Goal: Task Accomplishment & Management: Manage account settings

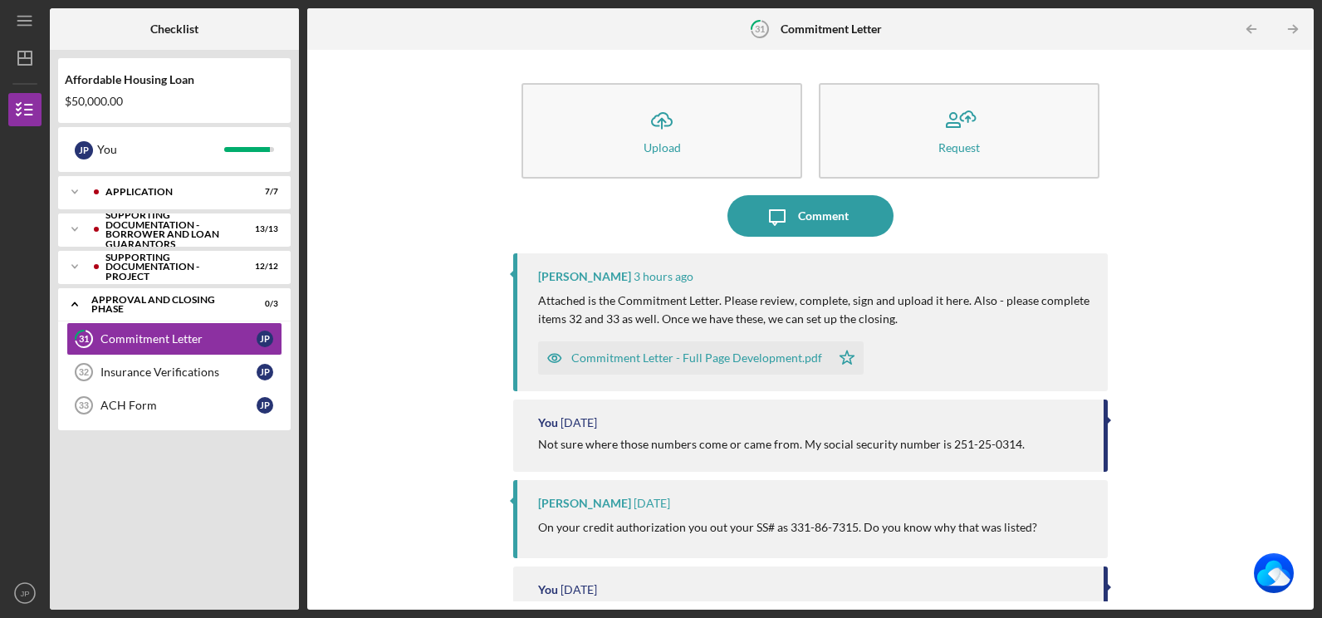
click at [672, 356] on div "Commitment Letter - Full Page Development.pdf" at bounding box center [696, 357] width 251 height 13
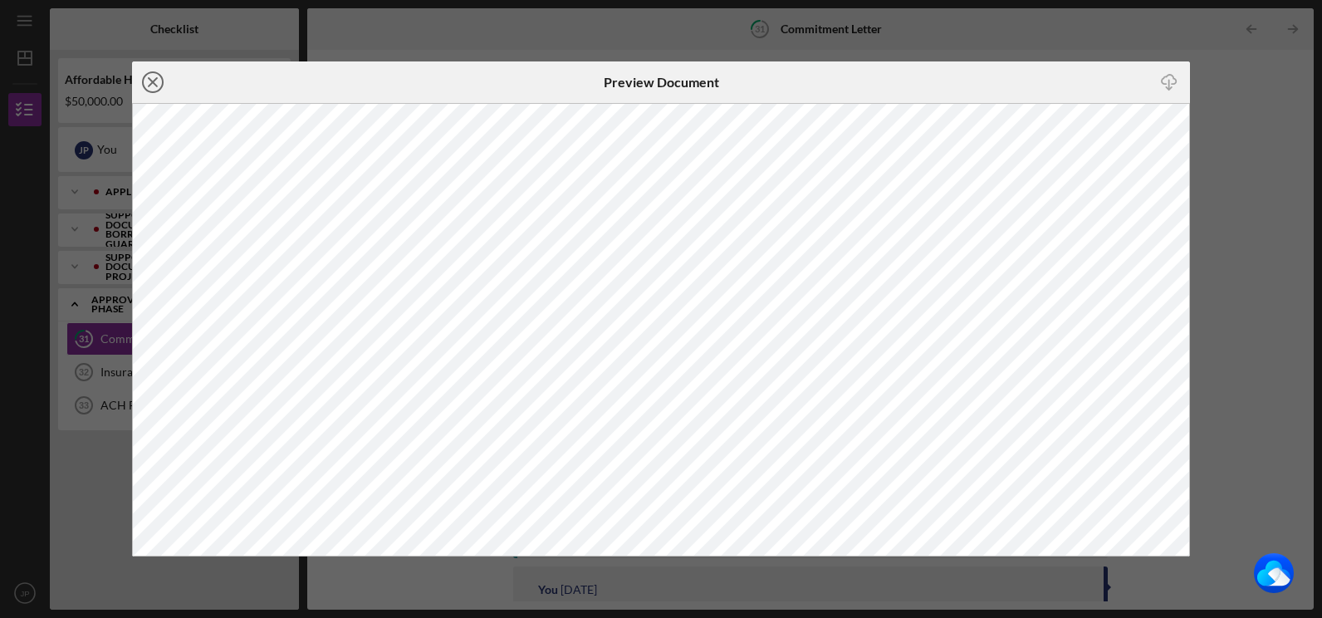
click at [154, 81] on line at bounding box center [153, 82] width 8 height 8
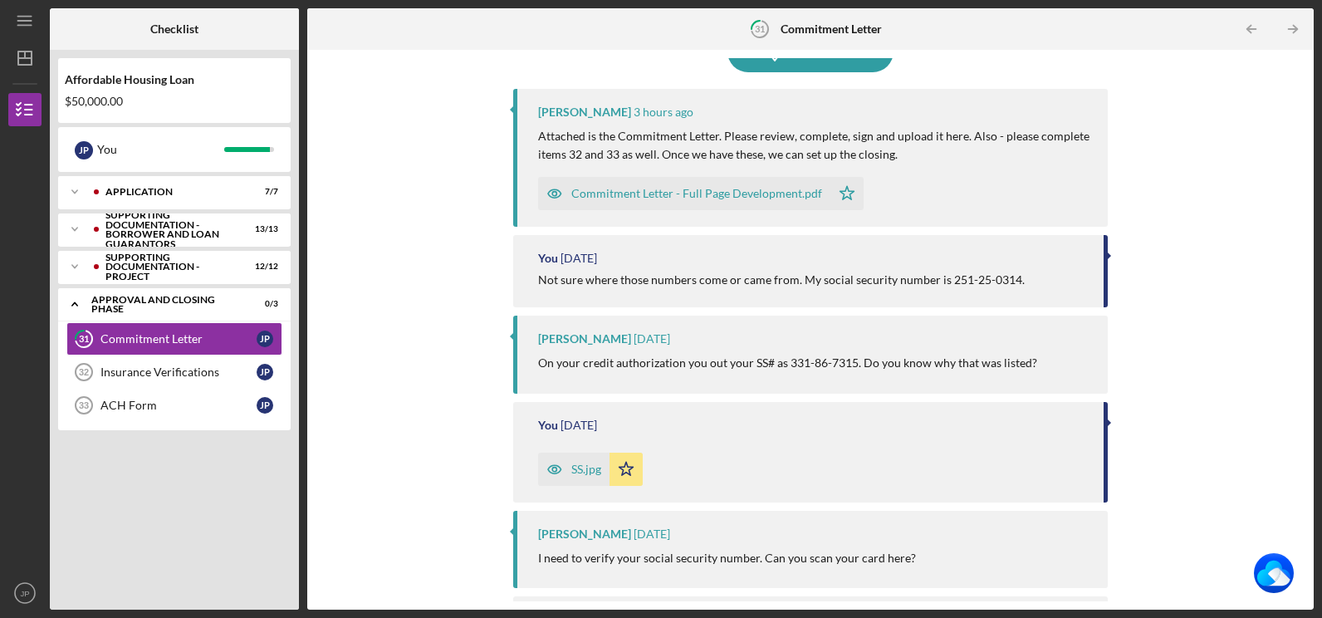
scroll to position [164, 0]
click at [170, 371] on div "Insurance Verifications" at bounding box center [178, 371] width 156 height 13
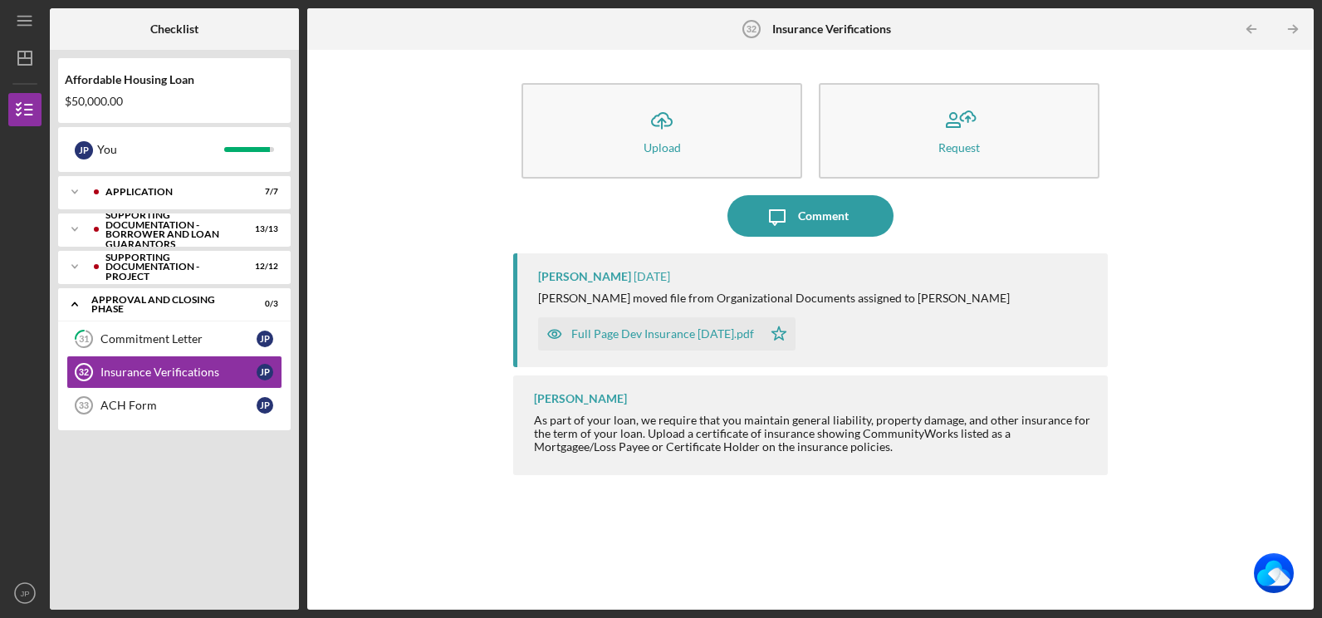
click at [654, 334] on div "Full Page Dev Insurance July25.pdf" at bounding box center [662, 333] width 183 height 13
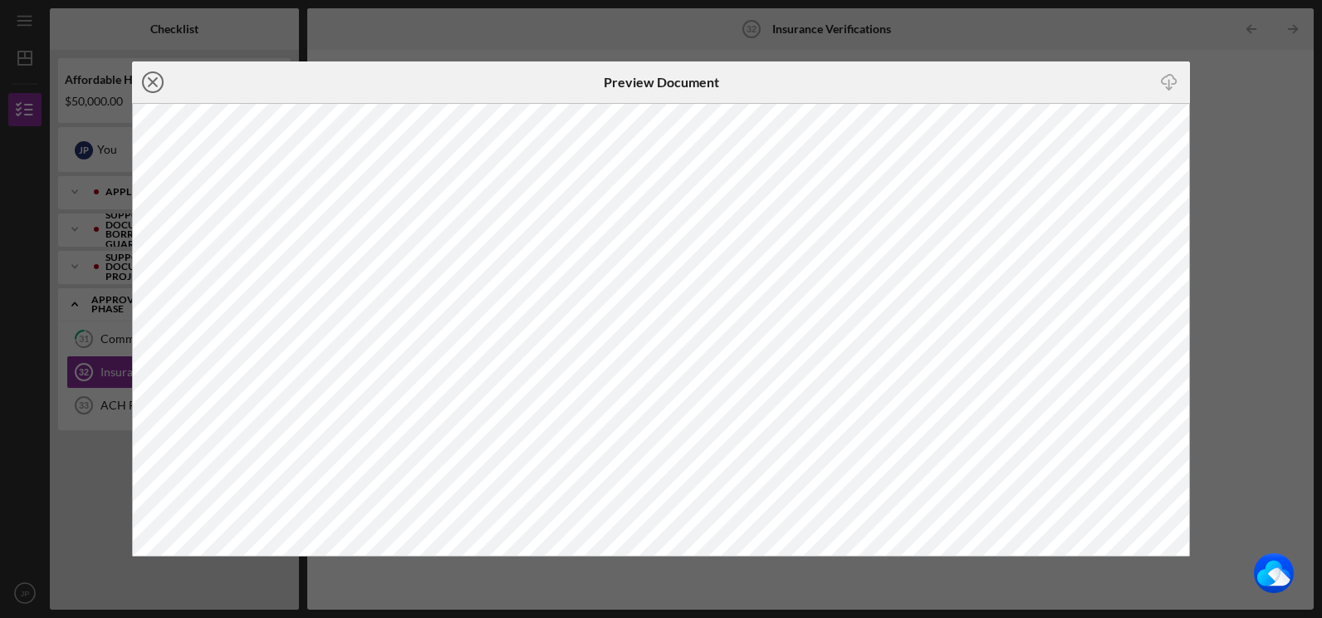
click at [155, 80] on line at bounding box center [153, 82] width 8 height 8
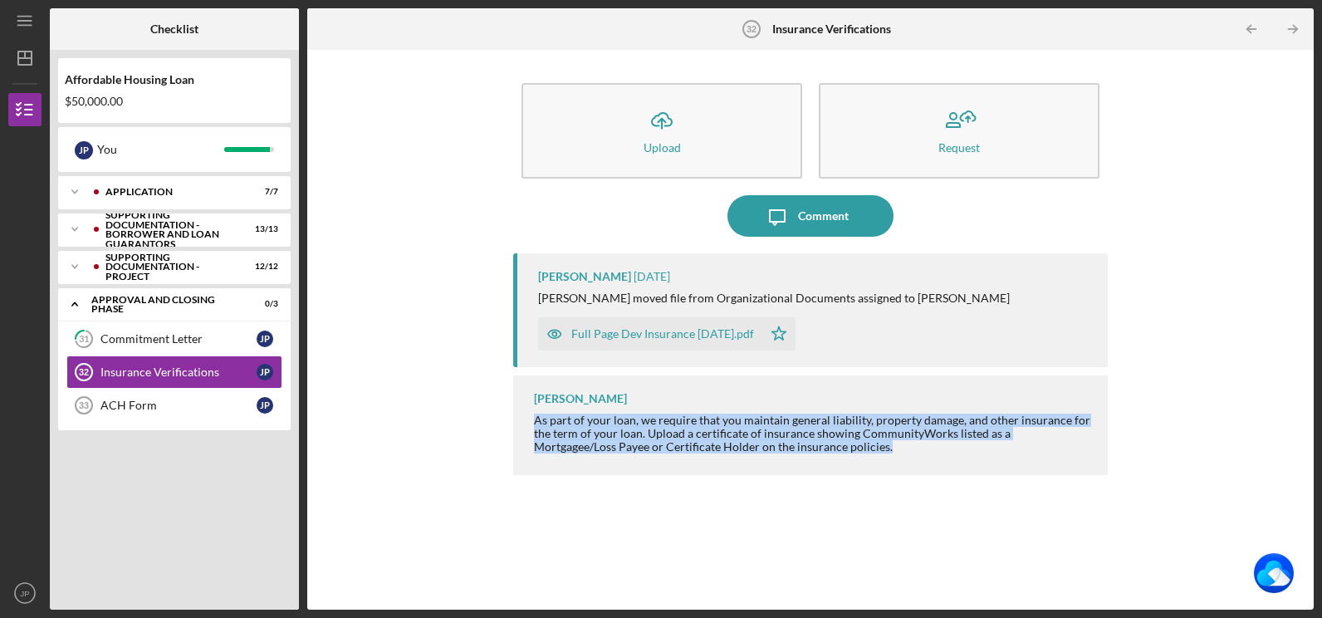
drag, startPoint x: 532, startPoint y: 416, endPoint x: 808, endPoint y: 447, distance: 277.4
click at [808, 447] on div "Paul Schmitt As part of your loan, we require that you maintain general liabili…" at bounding box center [810, 424] width 594 height 99
copy div "As part of your loan, we require that you maintain general liability, property …"
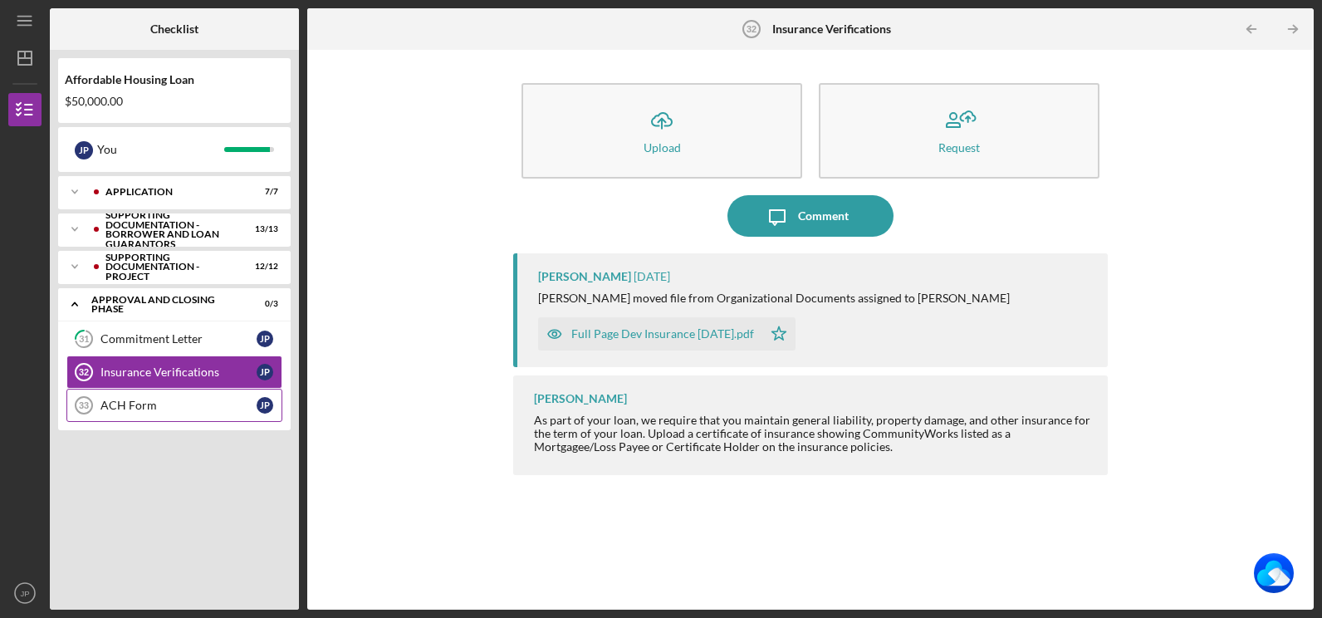
click at [133, 404] on div "ACH Form" at bounding box center [178, 405] width 156 height 13
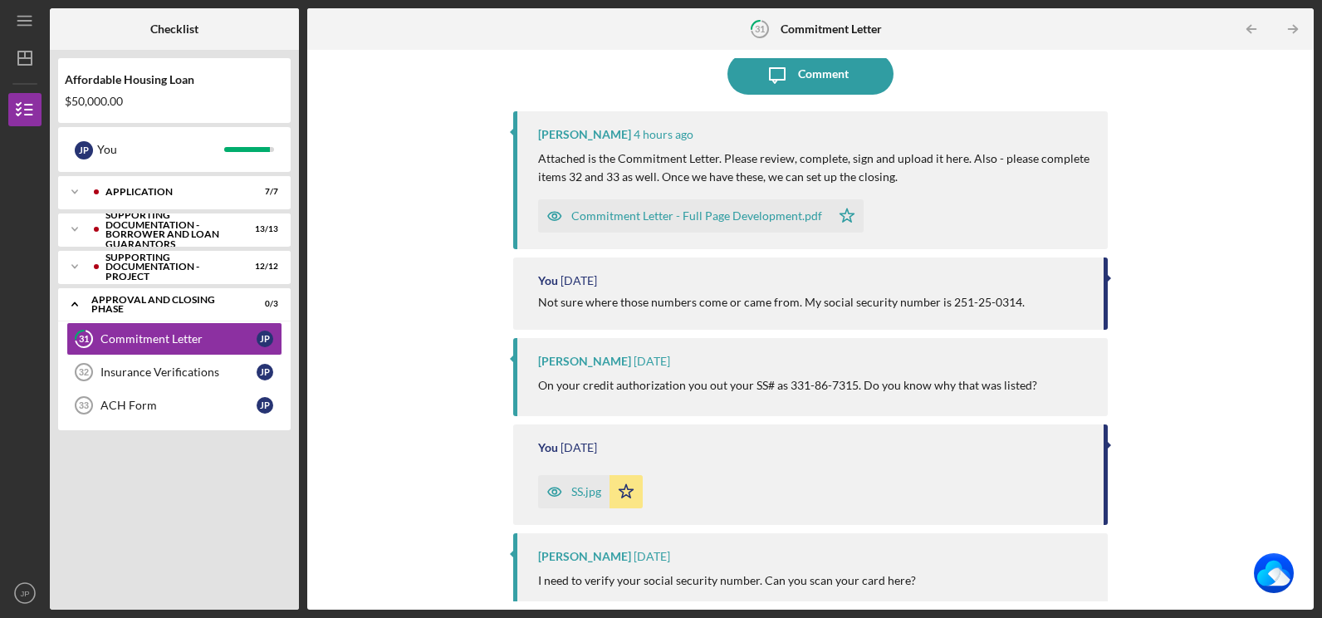
scroll to position [143, 0]
click at [129, 402] on div "ACH Form" at bounding box center [178, 405] width 156 height 13
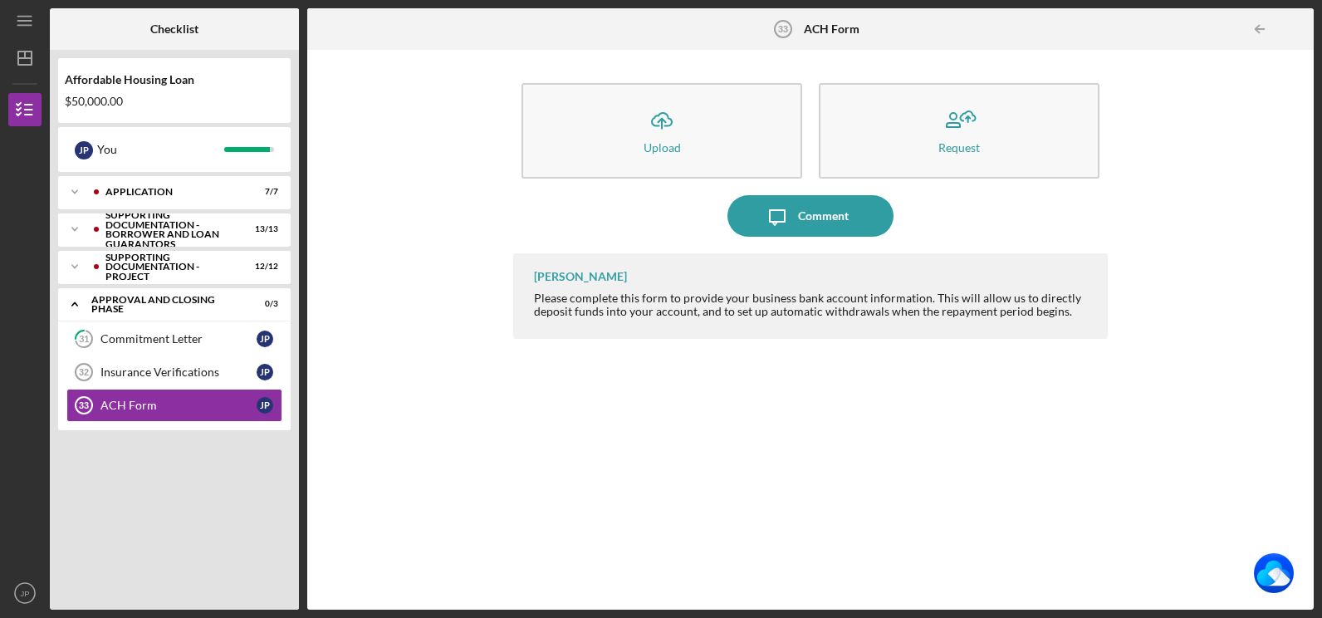
click at [820, 28] on b "ACH Form" at bounding box center [832, 28] width 56 height 13
click at [814, 214] on div "Comment" at bounding box center [823, 216] width 51 height 42
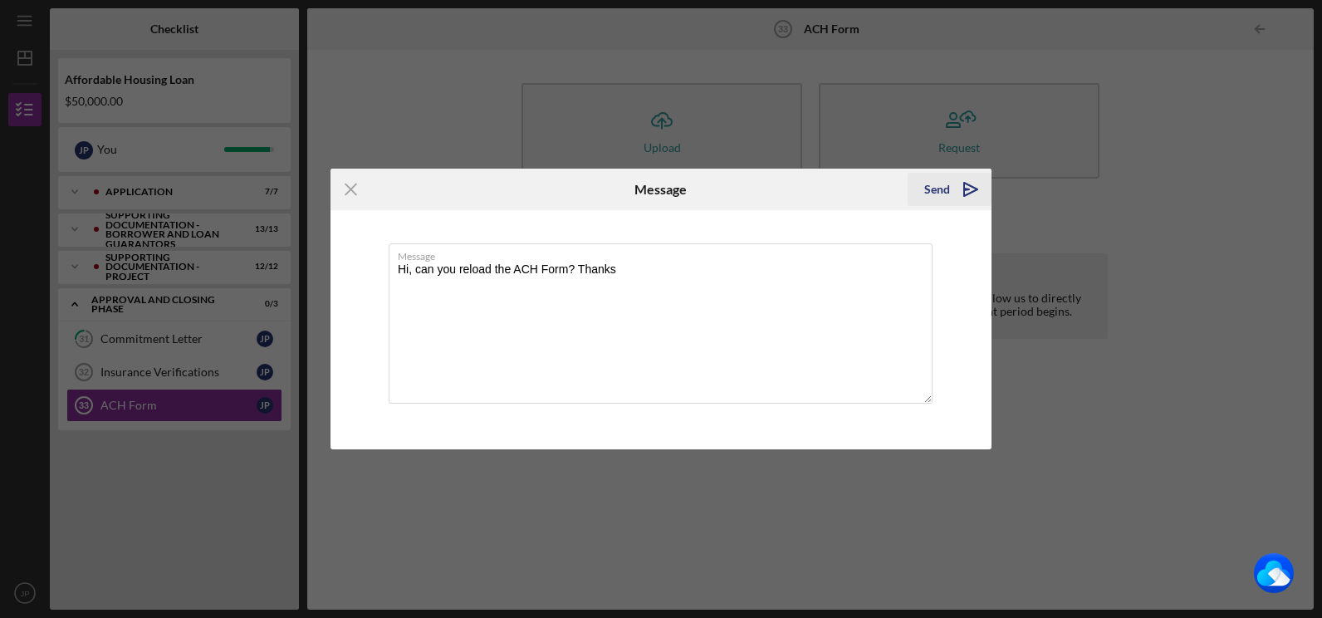
type textarea "Hi, can you reload the ACH Form? Thanks"
click at [943, 193] on div "Send" at bounding box center [937, 189] width 26 height 33
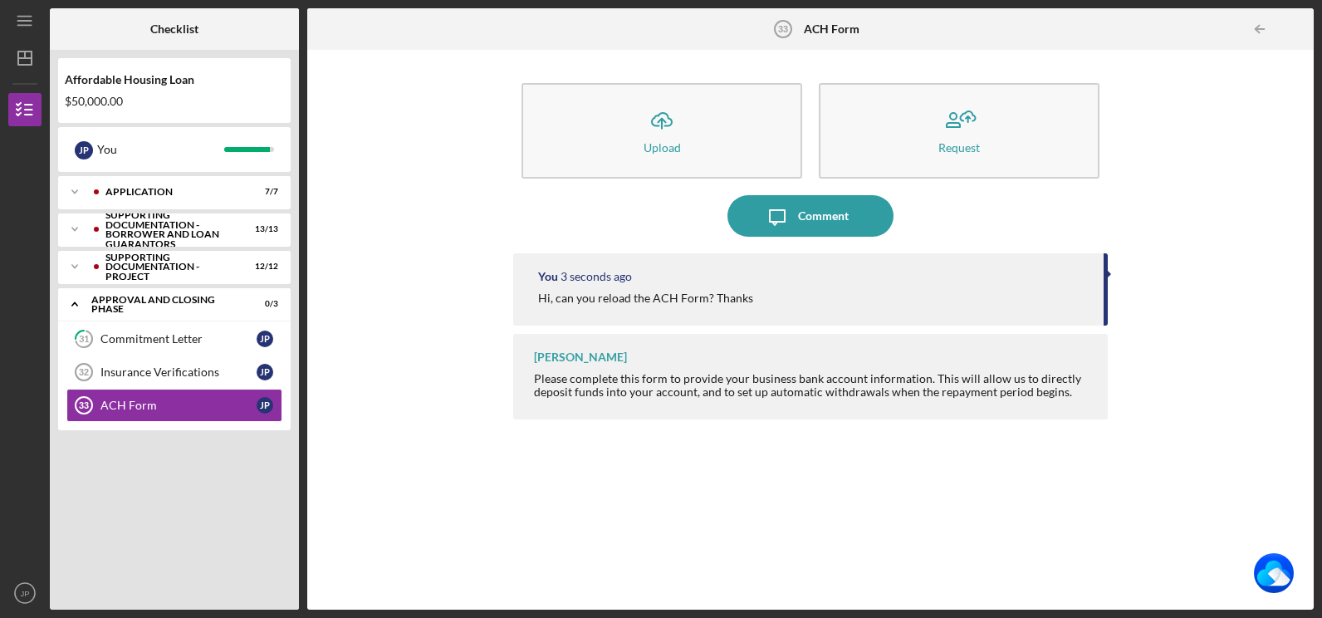
click at [560, 360] on div "[PERSON_NAME]" at bounding box center [580, 356] width 93 height 13
click at [696, 376] on div "Please complete this form to provide your business bank account information. Th…" at bounding box center [812, 385] width 556 height 27
click at [169, 341] on div "Commitment Letter" at bounding box center [178, 338] width 156 height 13
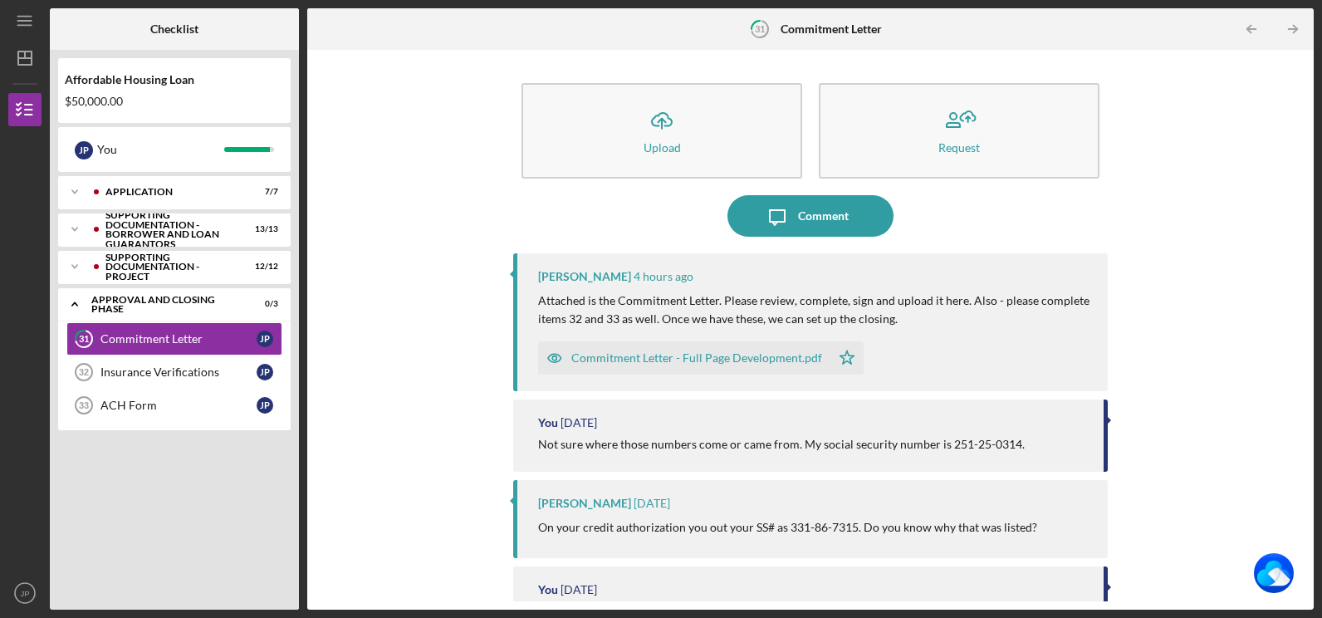
click at [704, 497] on div "[PERSON_NAME] [DATE]" at bounding box center [814, 503] width 552 height 13
click at [32, 590] on icon "JP" at bounding box center [24, 593] width 33 height 42
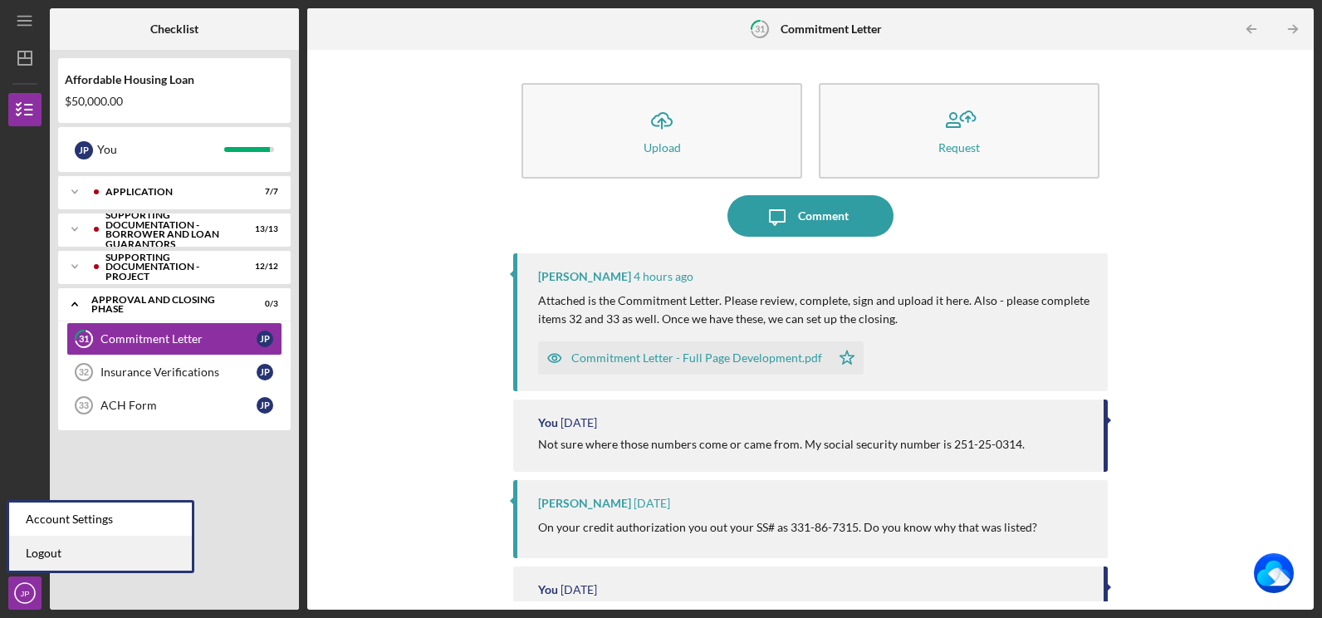
click at [54, 555] on link "Logout" at bounding box center [100, 554] width 183 height 34
